Goal: Task Accomplishment & Management: Manage account settings

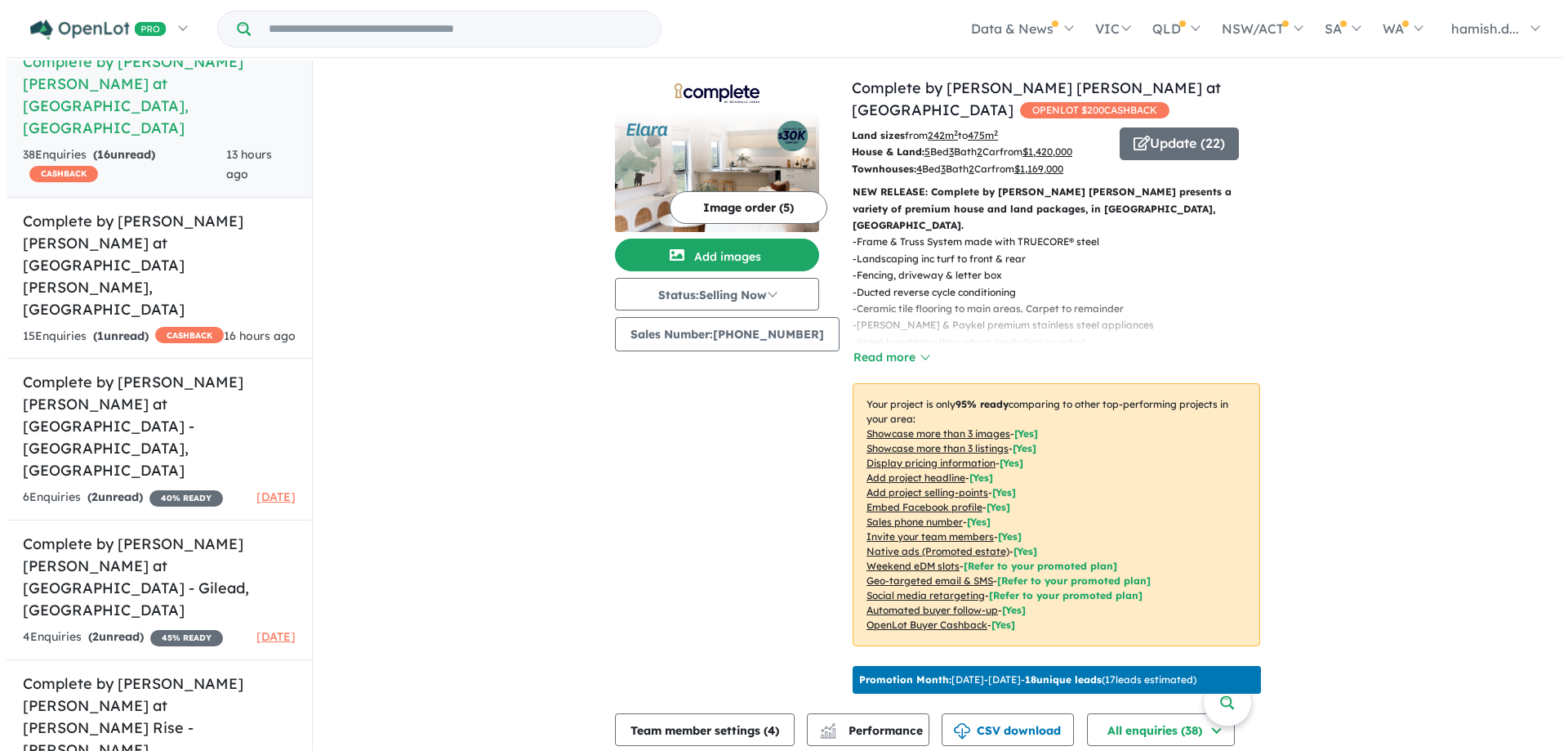
scroll to position [245, 0]
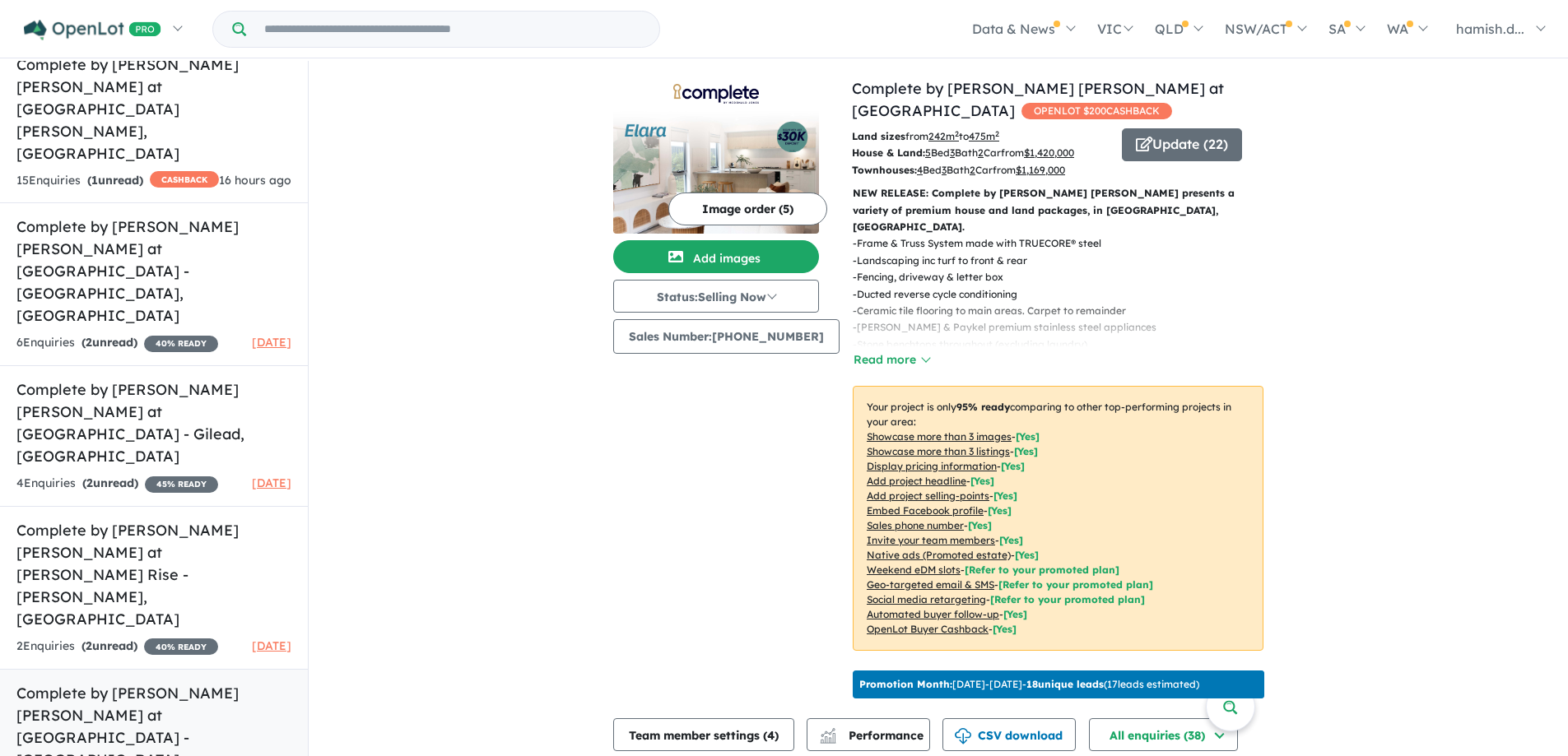
click at [141, 682] on h5 "Complete by [PERSON_NAME] [PERSON_NAME] at [GEOGRAPHIC_DATA] - [GEOGRAPHIC_DATA…" at bounding box center [154, 737] width 275 height 111
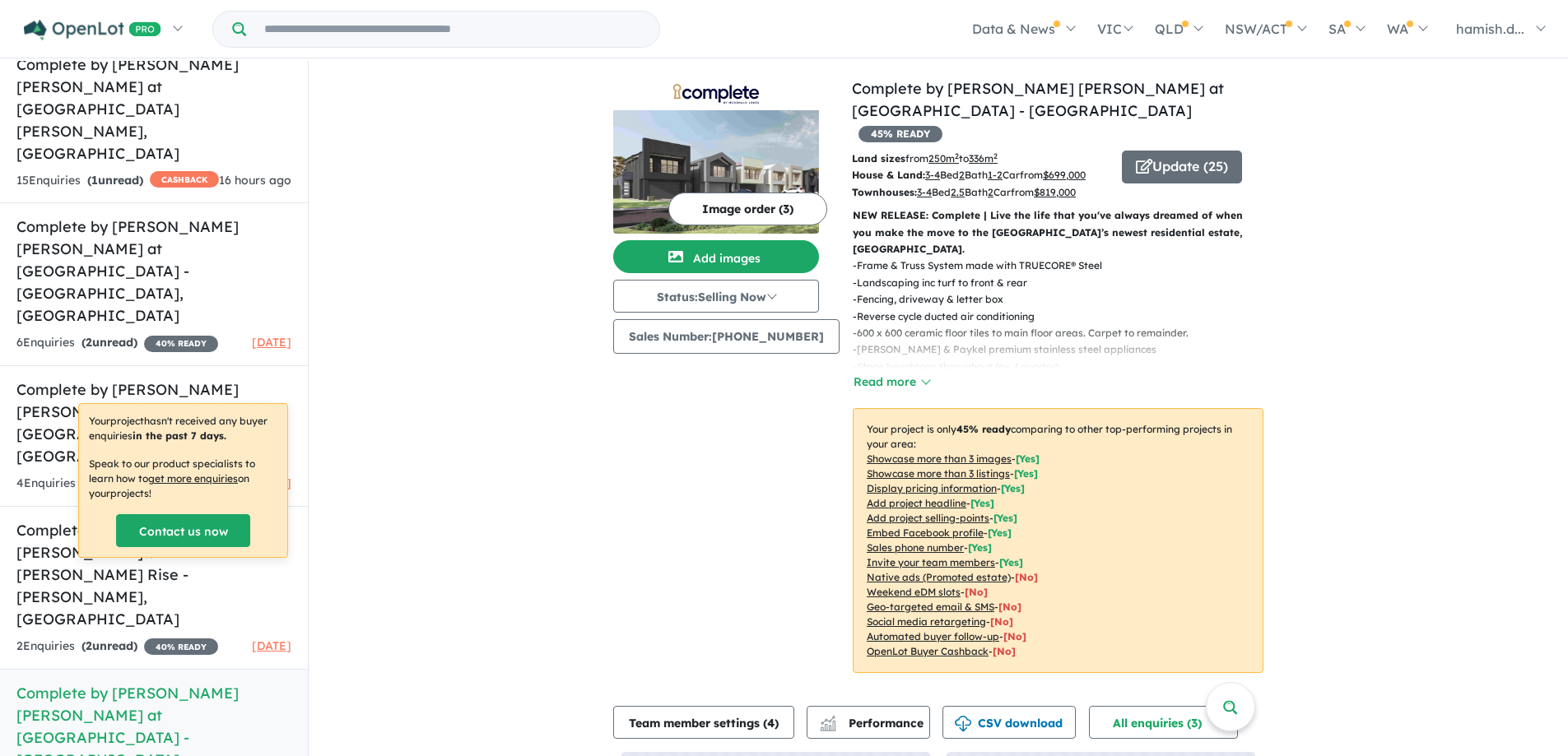
click at [1162, 155] on button "Update ( 25 )" at bounding box center [1182, 167] width 121 height 33
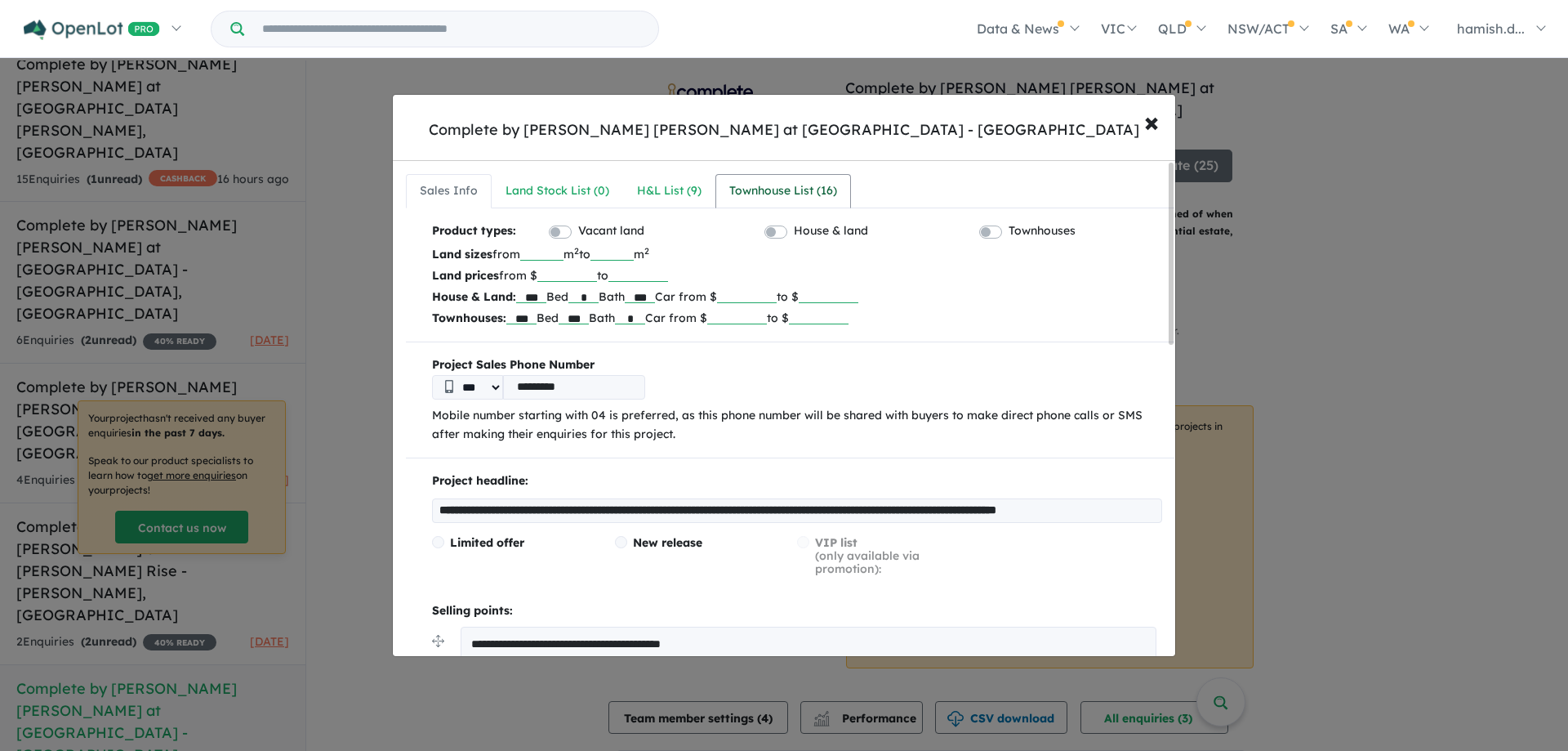
click at [752, 189] on div "Townhouse List ( 16 )" at bounding box center [784, 191] width 108 height 19
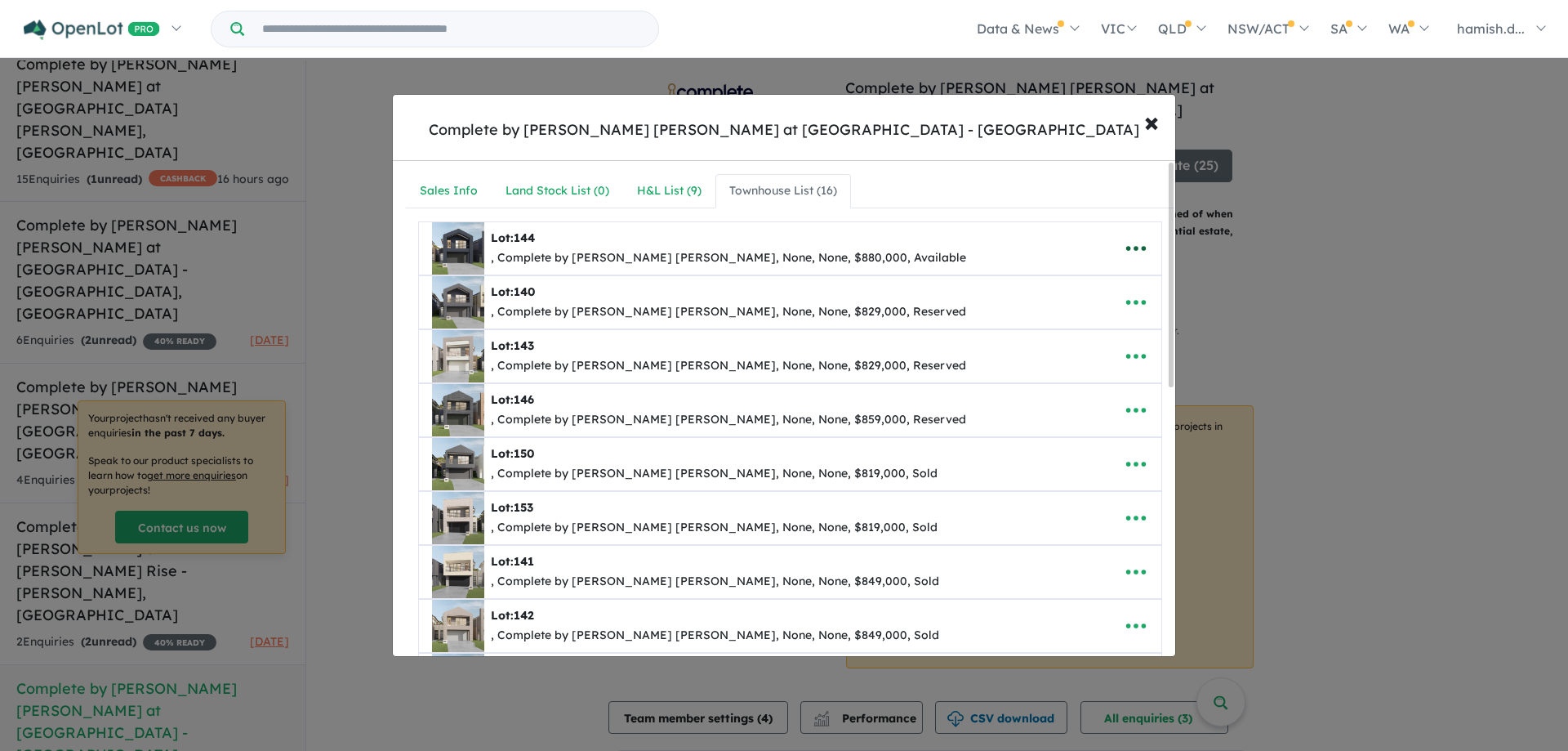
click at [1128, 238] on icon "button" at bounding box center [1136, 248] width 25 height 25
click at [1130, 246] on icon "button" at bounding box center [1136, 248] width 25 height 25
click at [1124, 249] on icon "button" at bounding box center [1136, 248] width 25 height 25
click at [1081, 280] on link "Edit" at bounding box center [1100, 288] width 121 height 37
select select "**"
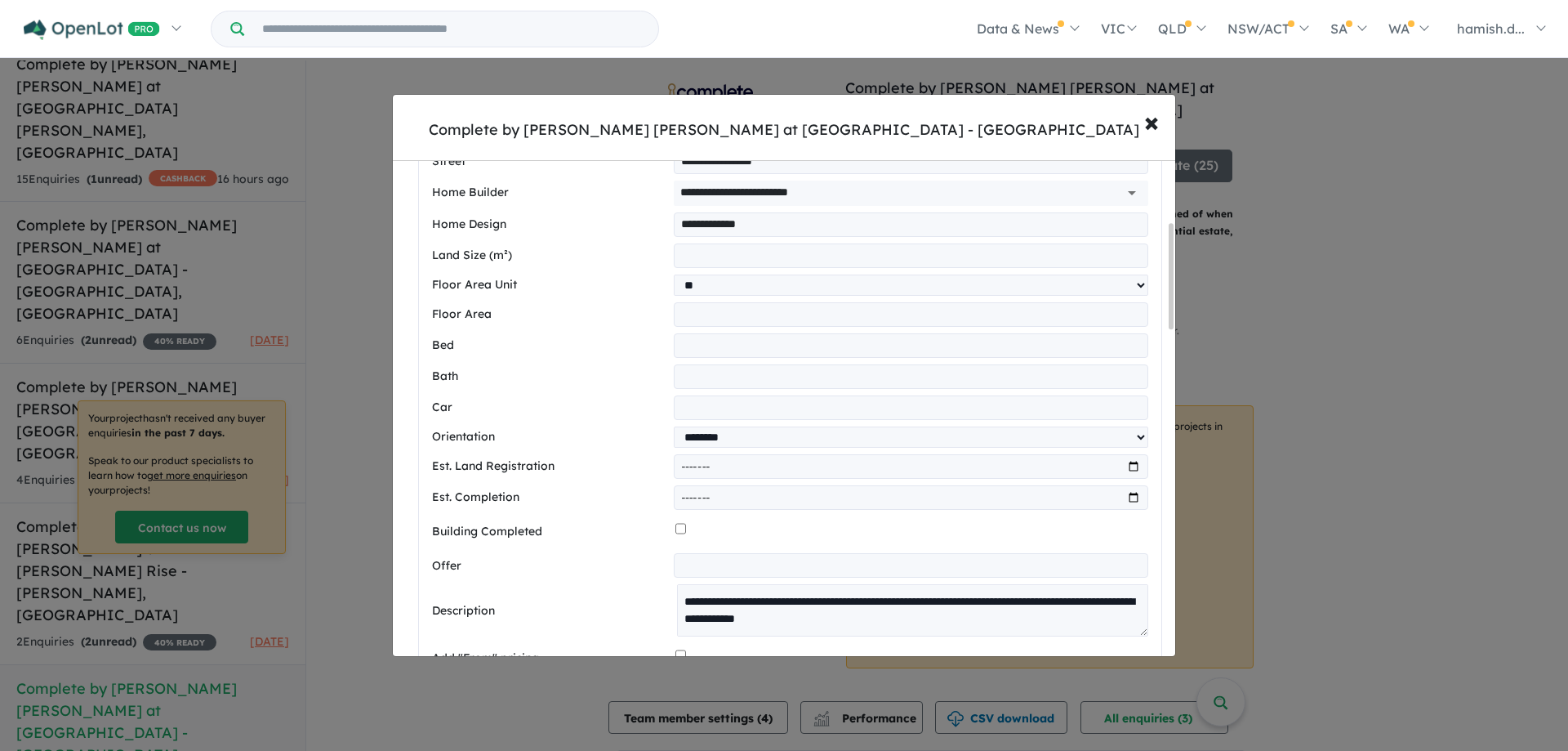
scroll to position [572, 0]
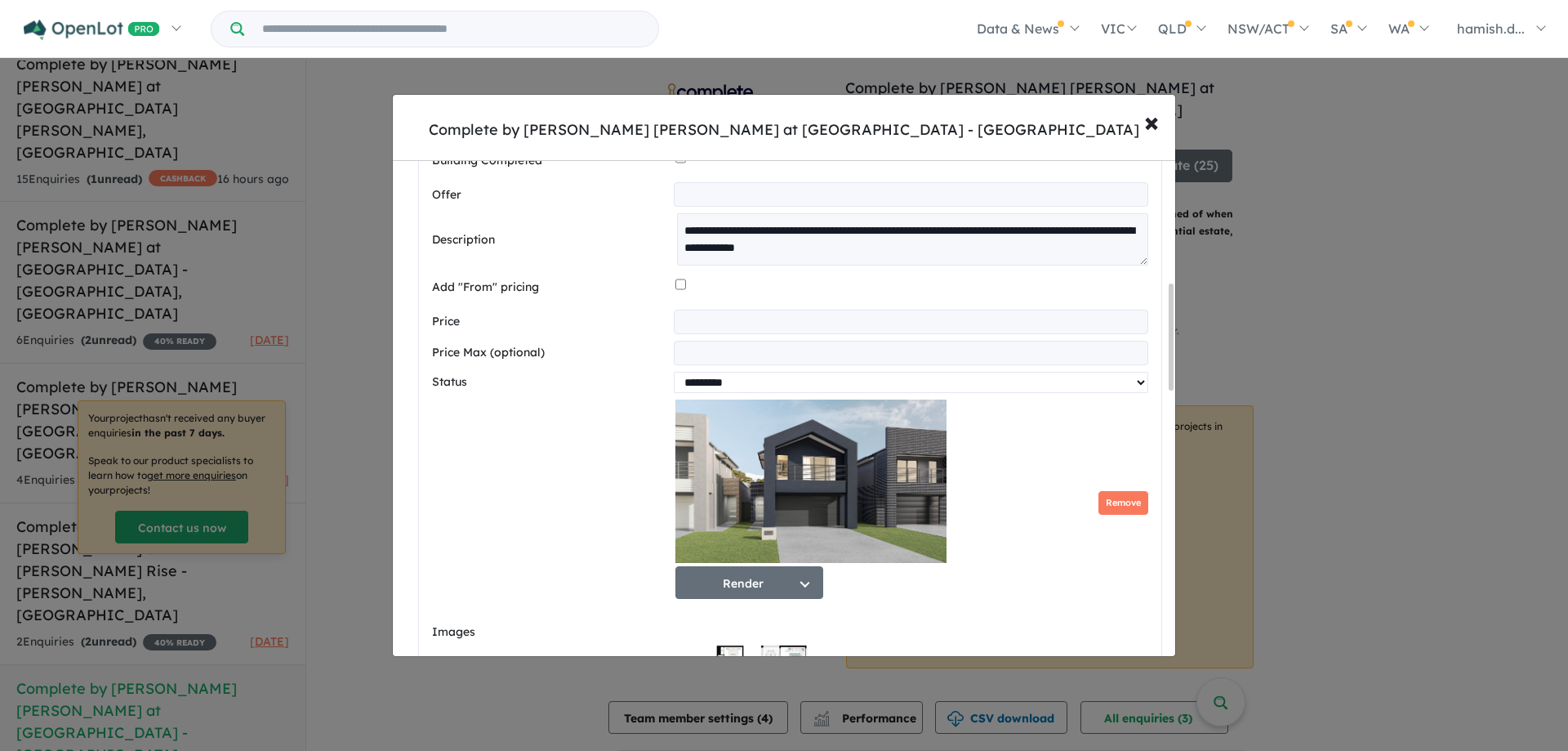
drag, startPoint x: 731, startPoint y: 386, endPoint x: 723, endPoint y: 401, distance: 17.0
click at [731, 386] on select "********* ******** **** ******" at bounding box center [911, 382] width 475 height 21
select select "********"
click at [674, 378] on select "********* ******** **** ******" at bounding box center [911, 382] width 475 height 21
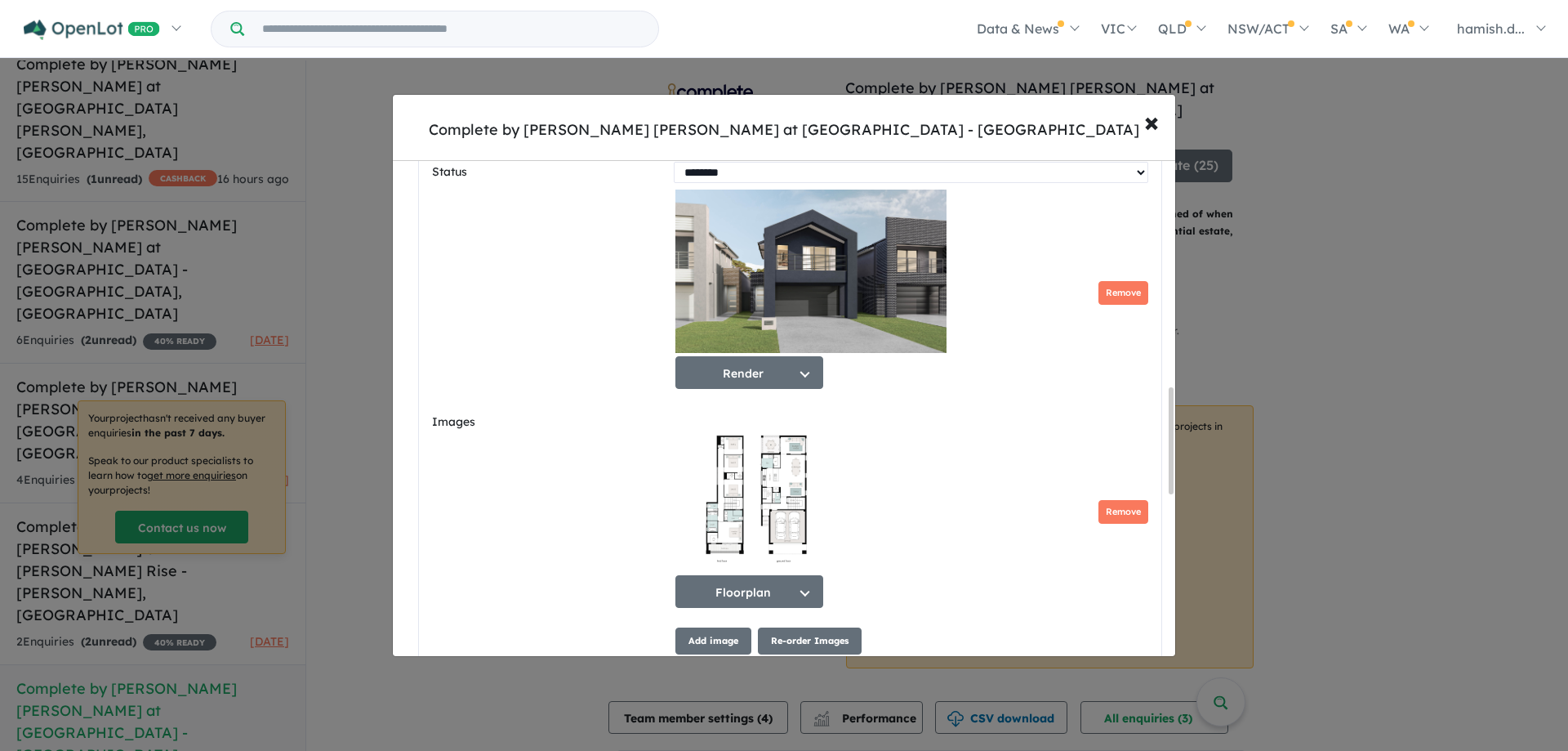
scroll to position [1063, 0]
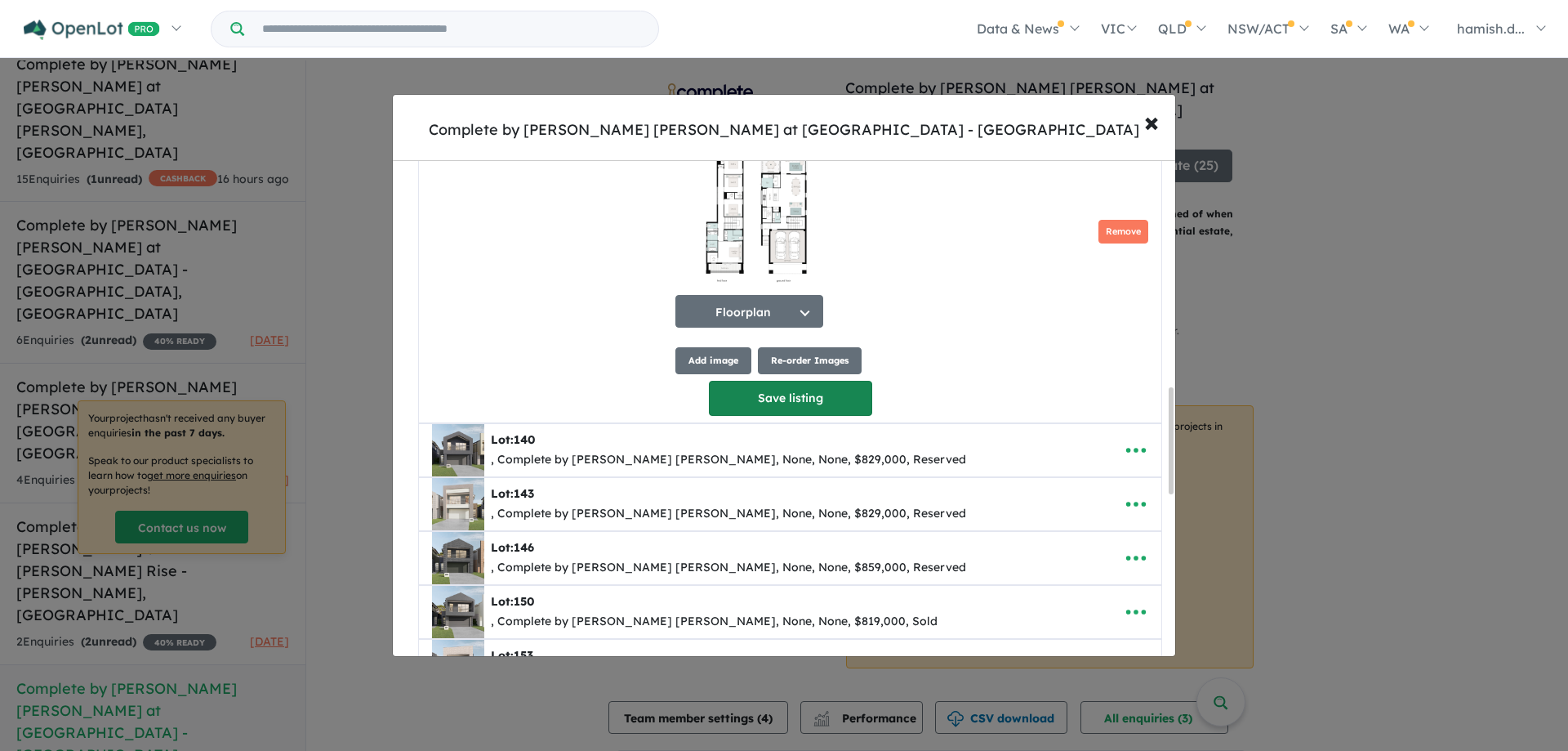
click at [764, 408] on button "Save listing" at bounding box center [790, 398] width 163 height 35
select select "**"
select select "********"
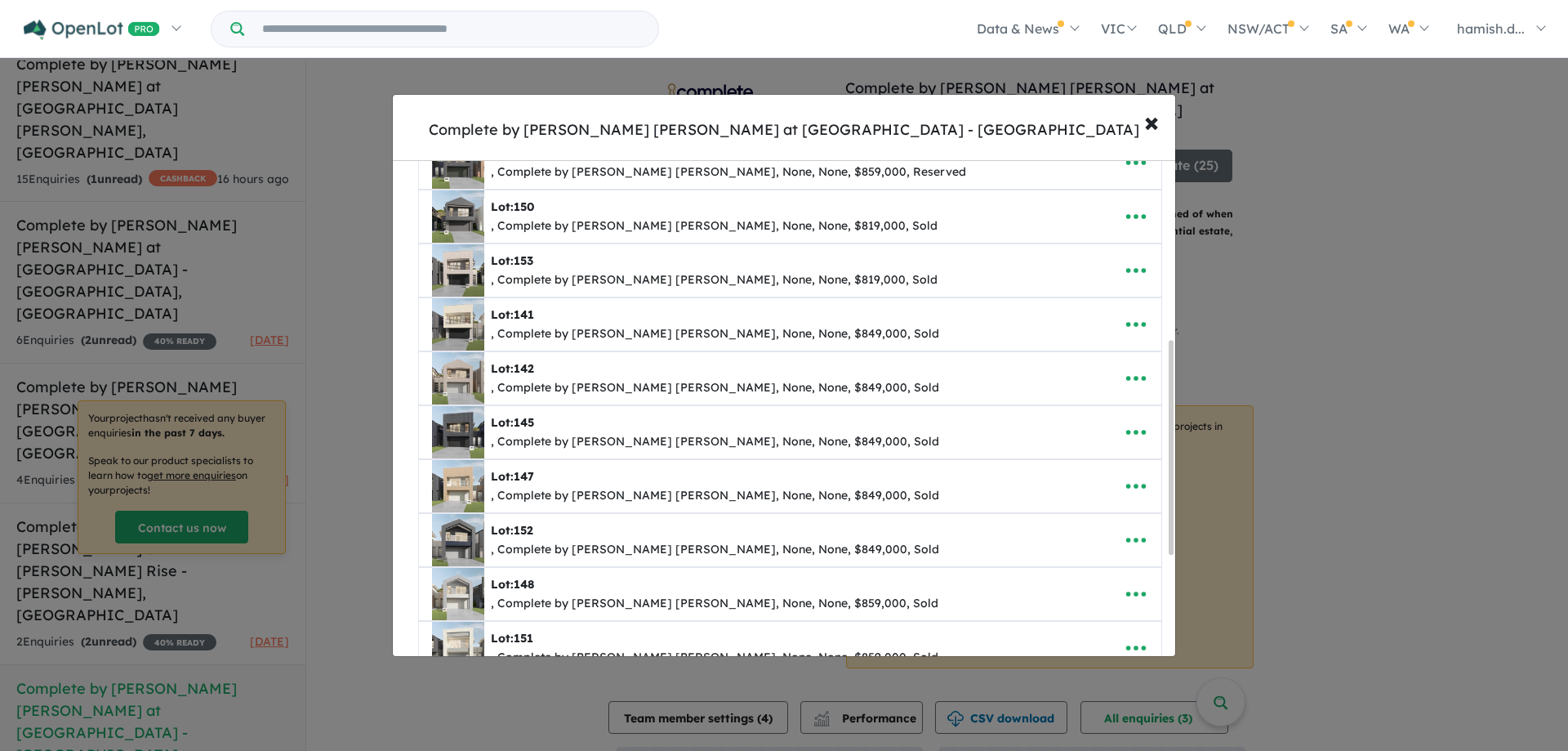
scroll to position [572, 0]
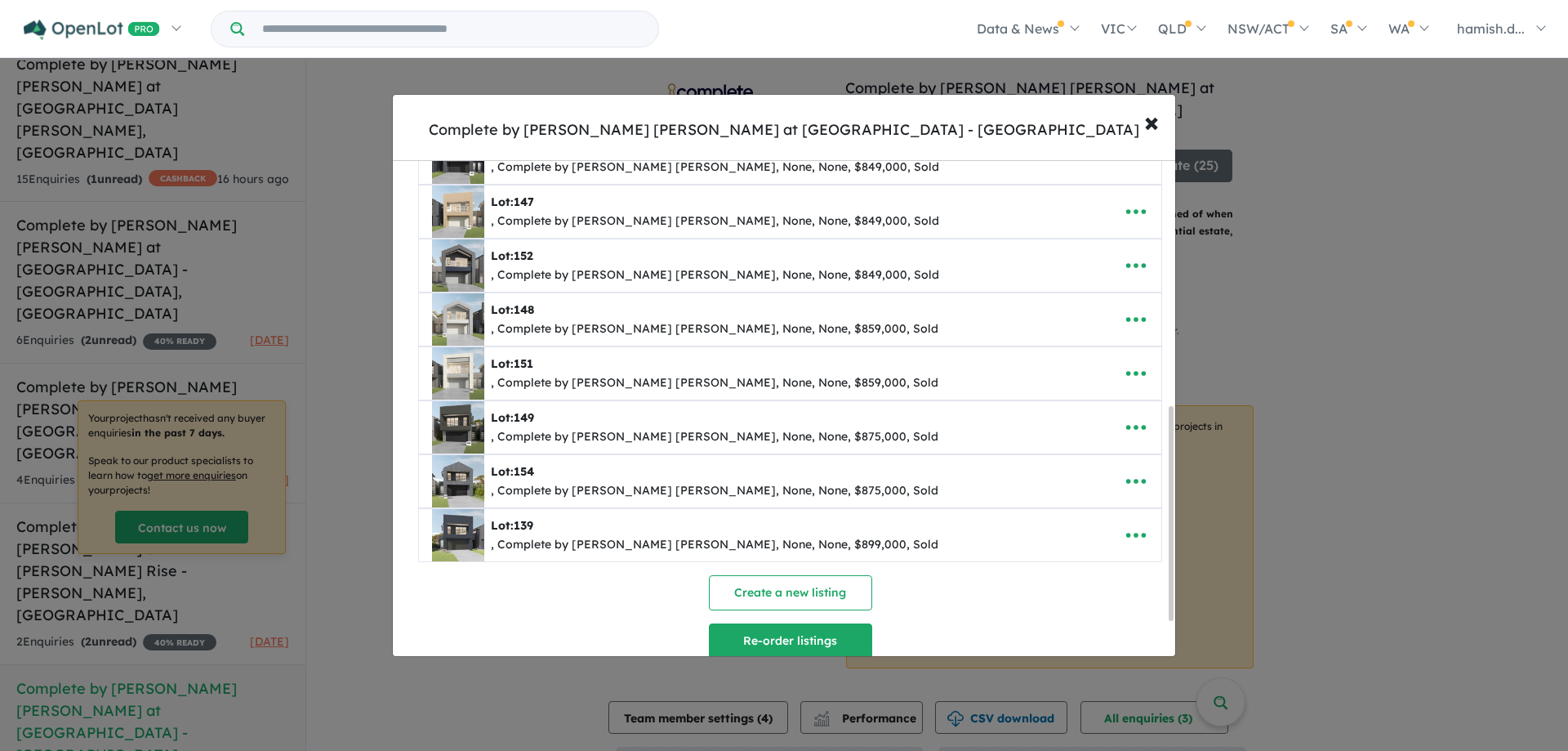
click at [738, 626] on button "Re-order listings" at bounding box center [790, 640] width 163 height 35
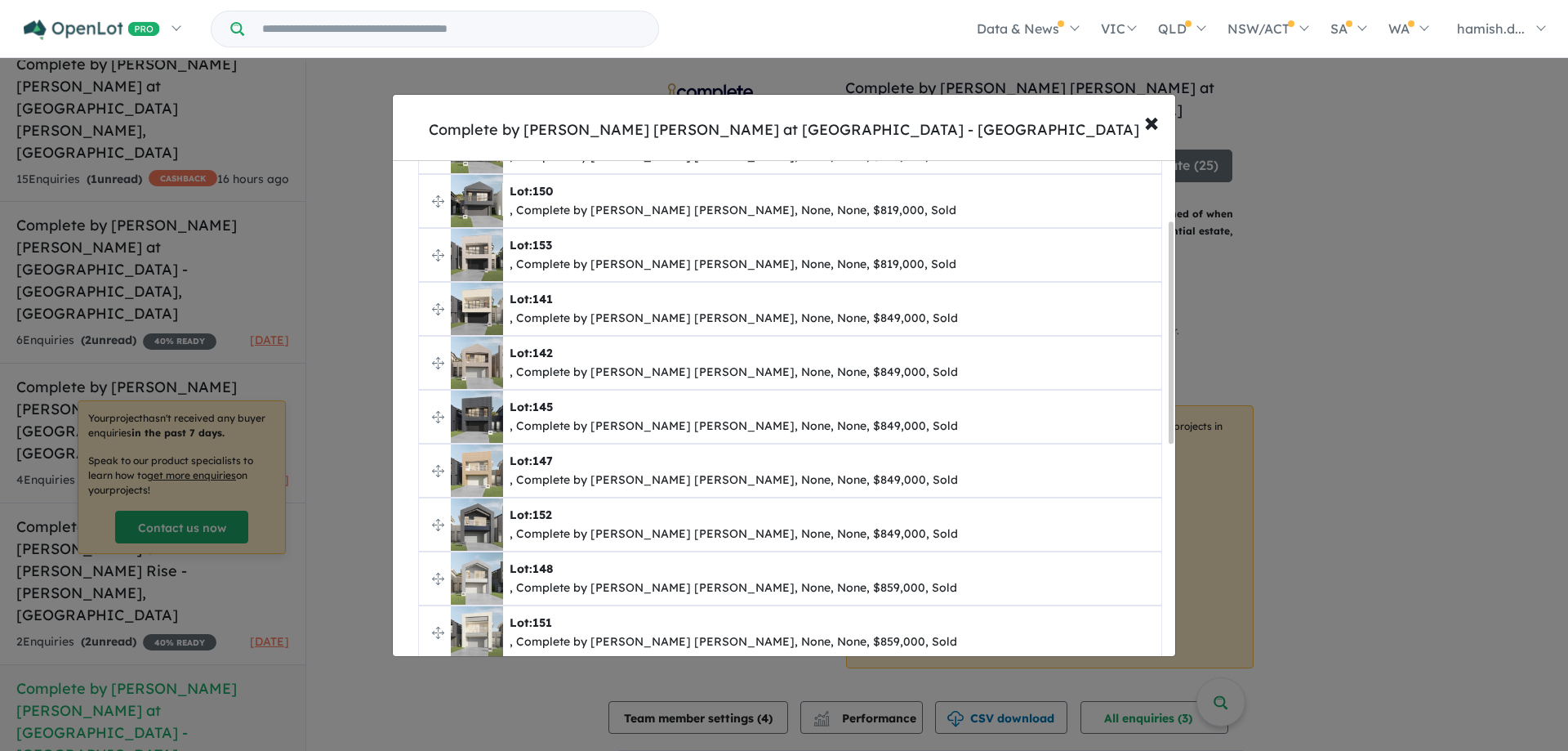
scroll to position [0, 0]
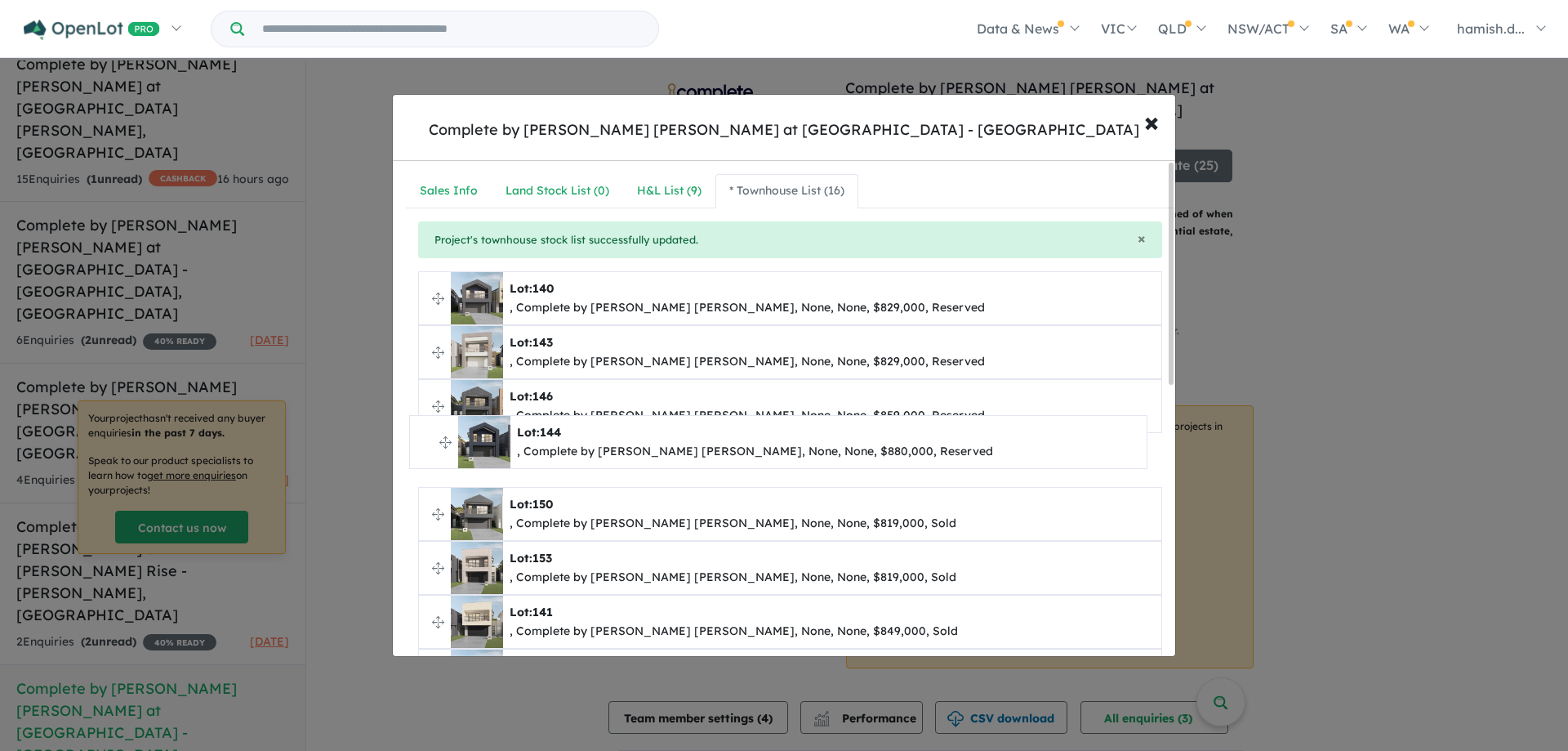
drag, startPoint x: 438, startPoint y: 298, endPoint x: 429, endPoint y: 442, distance: 144.3
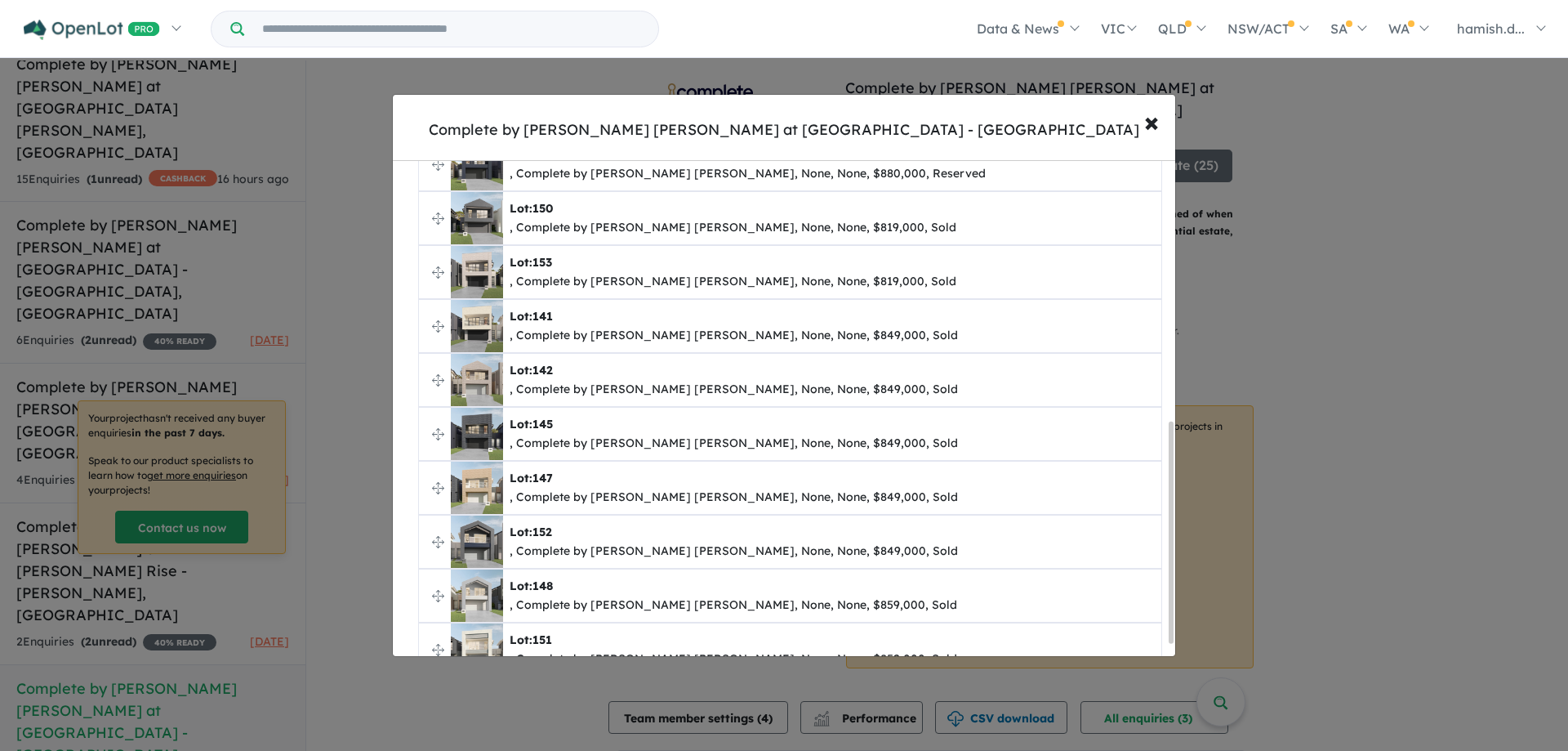
scroll to position [608, 0]
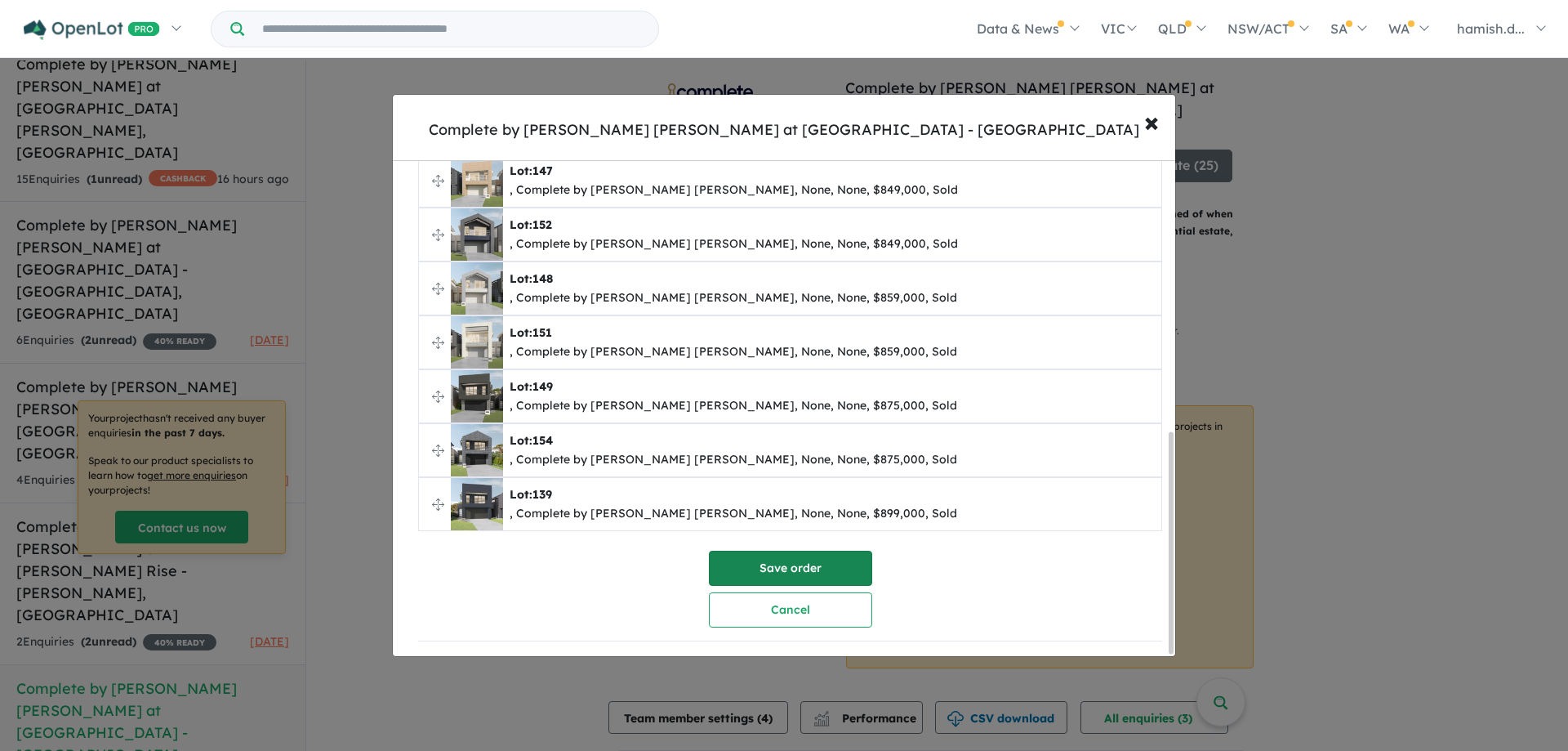
click at [808, 566] on button "Save order" at bounding box center [790, 568] width 163 height 35
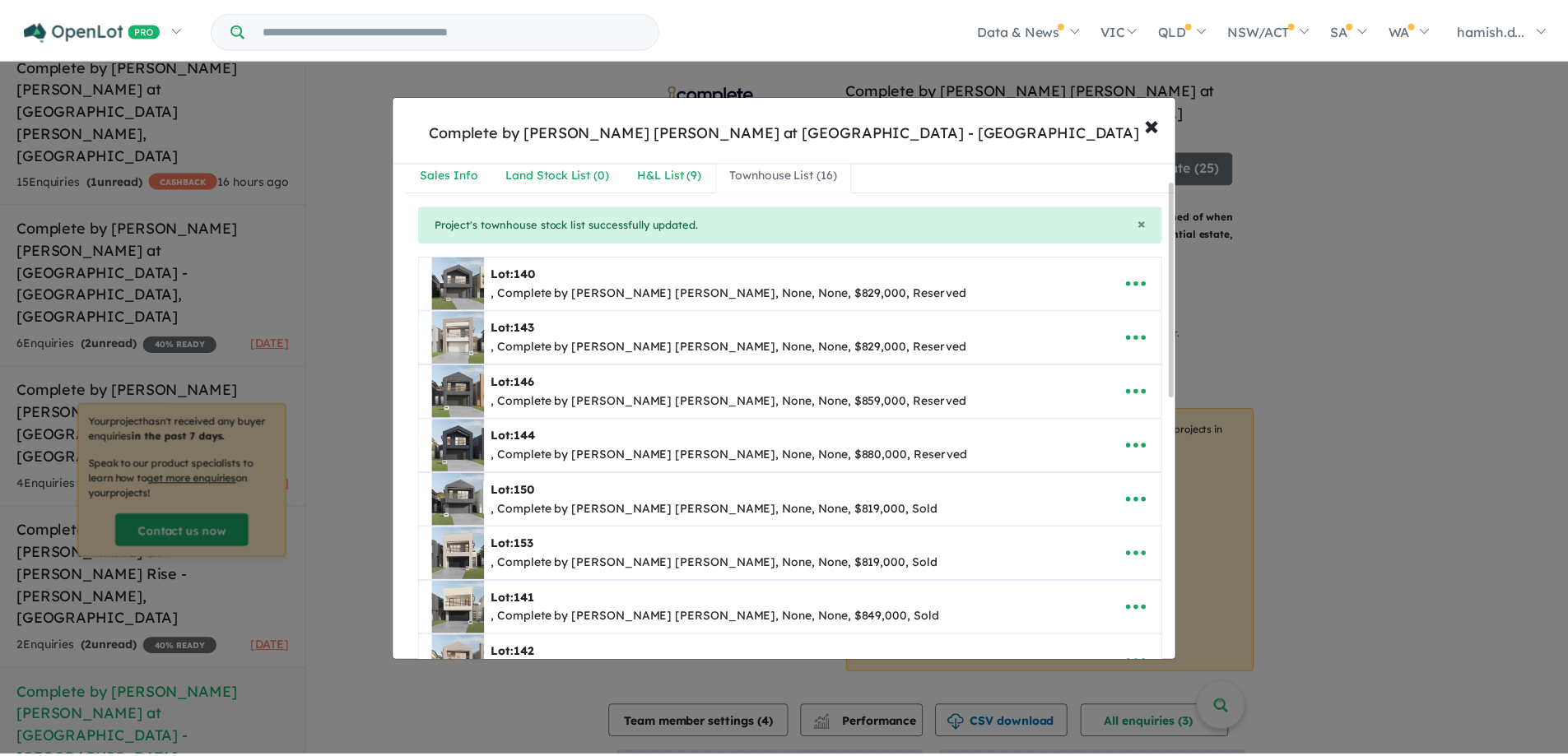
scroll to position [0, 0]
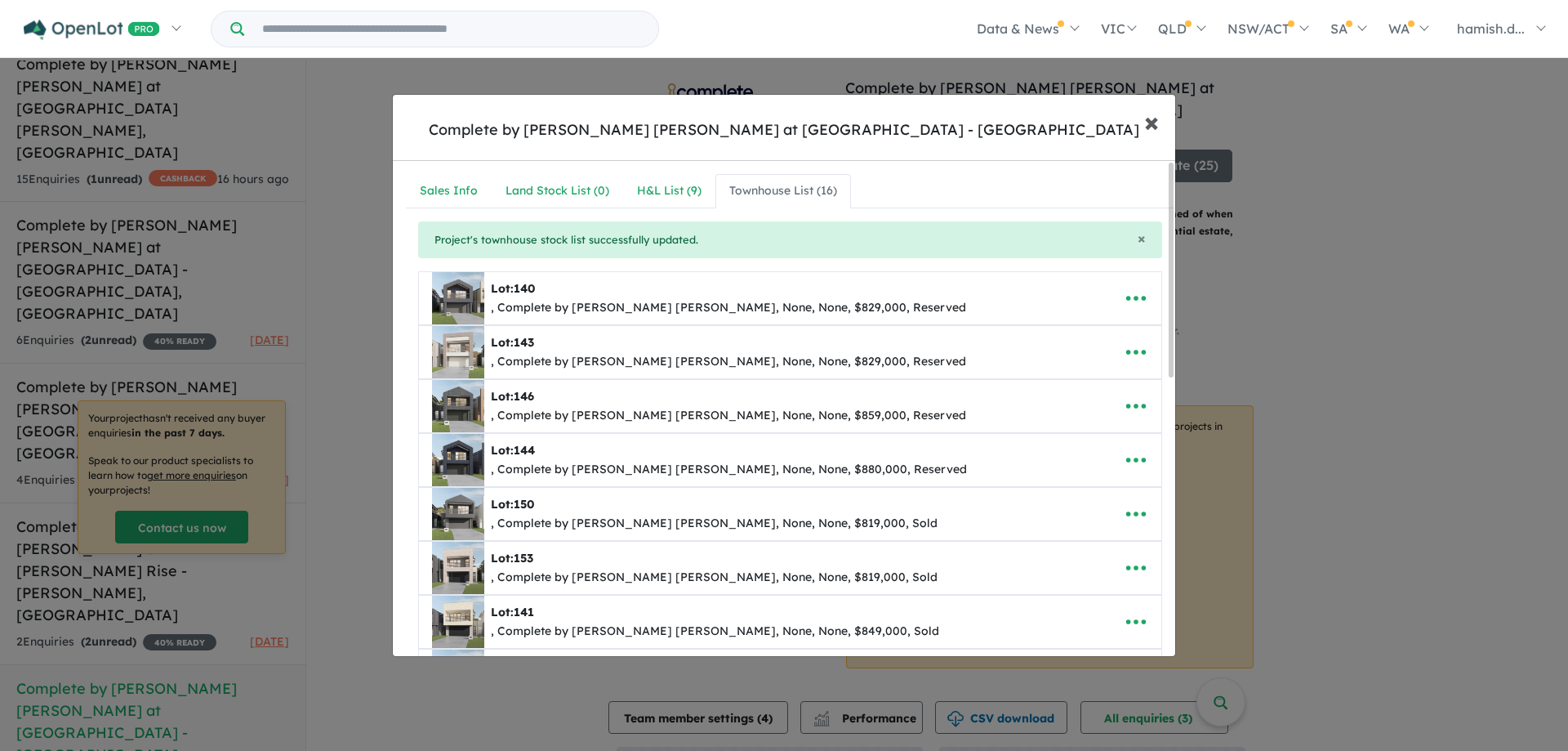
click at [1157, 124] on span "×" at bounding box center [1152, 122] width 15 height 35
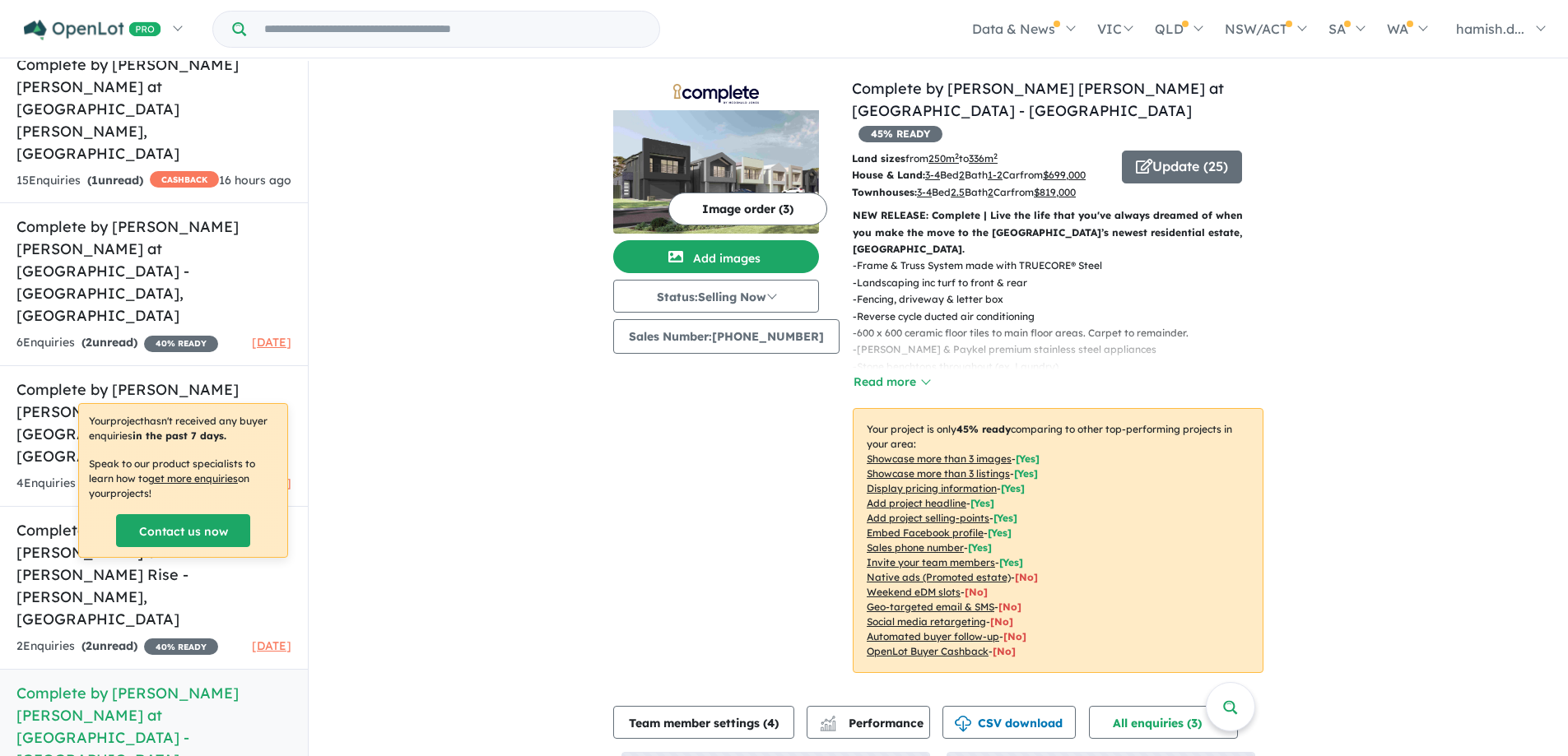
click at [478, 211] on div "View 13 projects in your account Complete by [PERSON_NAME] [PERSON_NAME] at [GE…" at bounding box center [938, 507] width 1259 height 893
click at [455, 164] on div "View 13 projects in your account Complete by [PERSON_NAME] [PERSON_NAME] at [GE…" at bounding box center [938, 507] width 1259 height 893
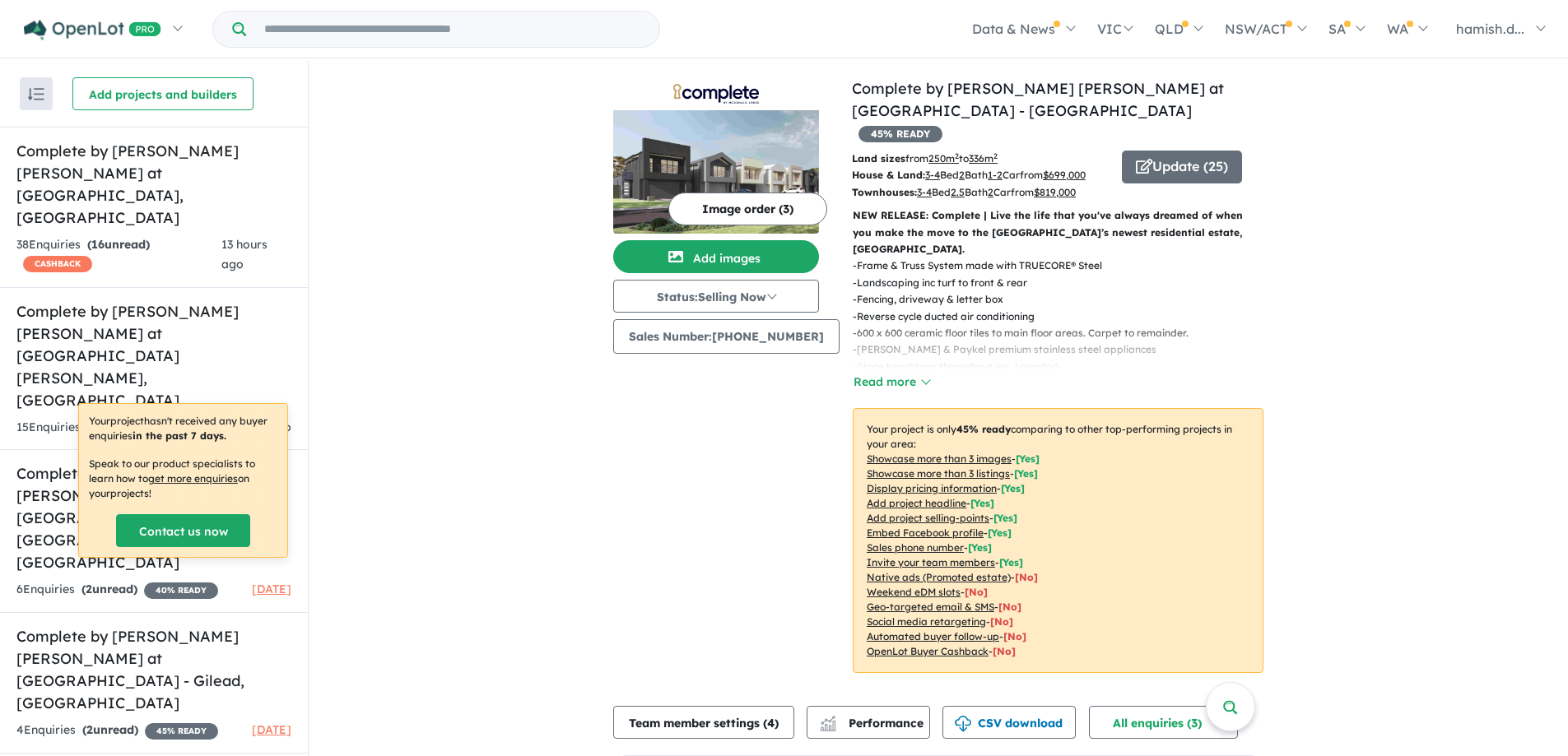
drag, startPoint x: 438, startPoint y: 130, endPoint x: 452, endPoint y: 129, distance: 14.0
click at [440, 130] on div "View 13 projects in your account Complete by [PERSON_NAME] [PERSON_NAME] at [GE…" at bounding box center [938, 655] width 1259 height 1189
click at [454, 129] on div "View 13 projects in your account Complete by [PERSON_NAME] [PERSON_NAME] at [GE…" at bounding box center [938, 655] width 1259 height 1189
